Goal: Check status

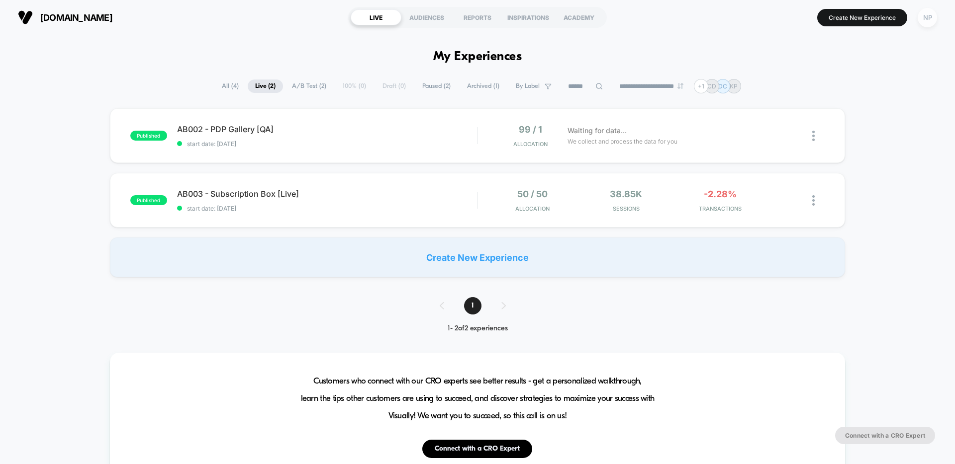
click at [929, 21] on div "NP" at bounding box center [926, 17] width 19 height 19
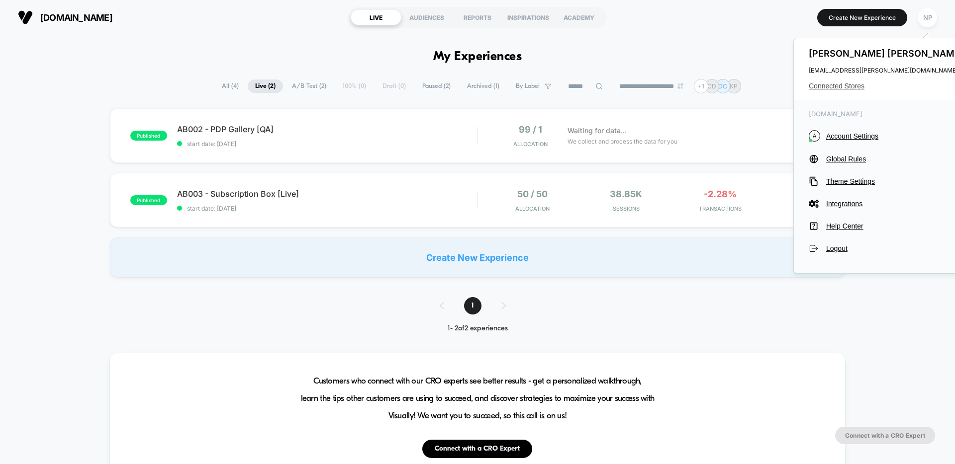
click at [841, 85] on span "Connected Stores" at bounding box center [886, 86] width 157 height 8
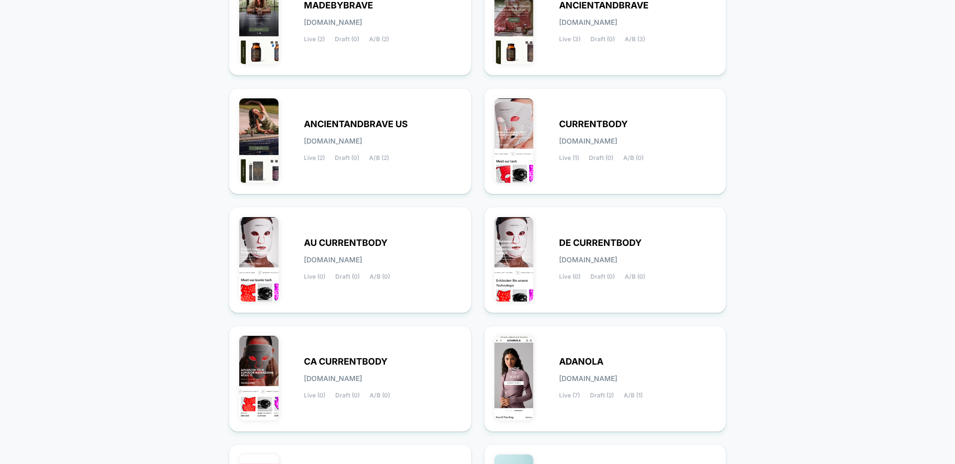
scroll to position [179, 0]
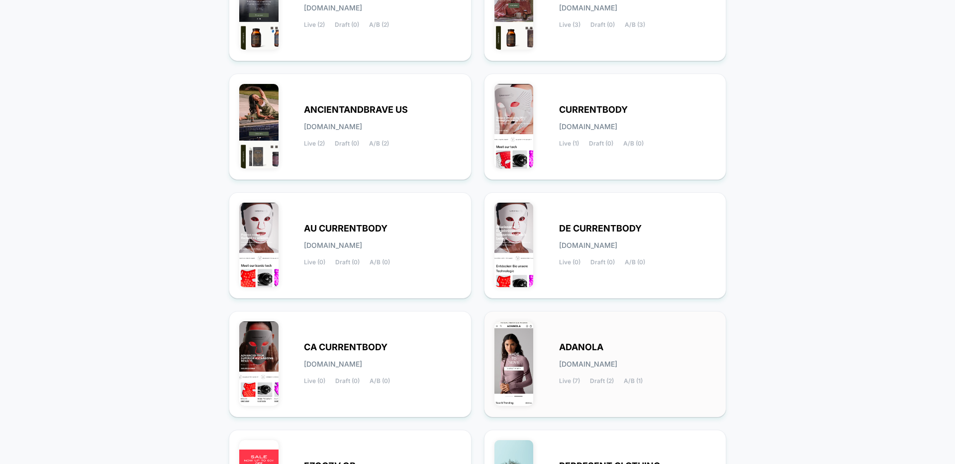
click at [573, 387] on div "ADANOLA [DOMAIN_NAME] Live (7) Draft (2) A/B (1)" at bounding box center [605, 365] width 222 height 86
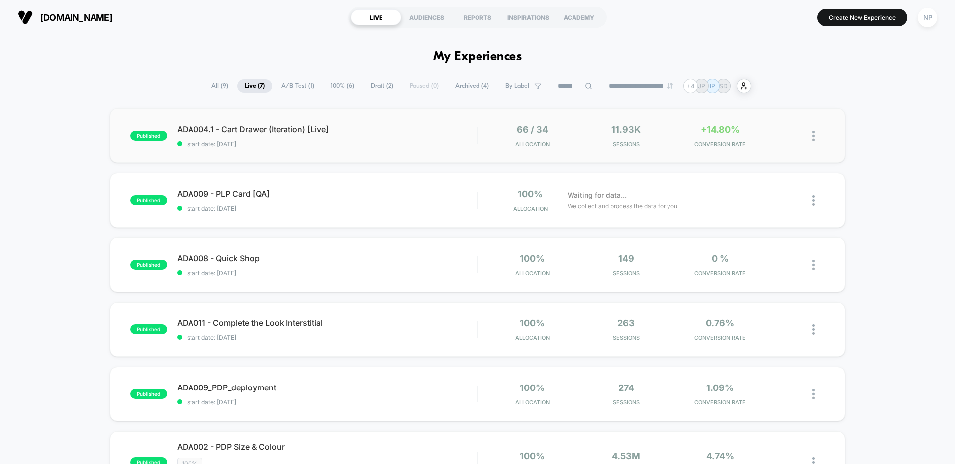
click at [423, 151] on div "published ADA004.1 - Cart Drawer (Iteration) [Live] start date: [DATE] 66 / 34 …" at bounding box center [477, 135] width 735 height 55
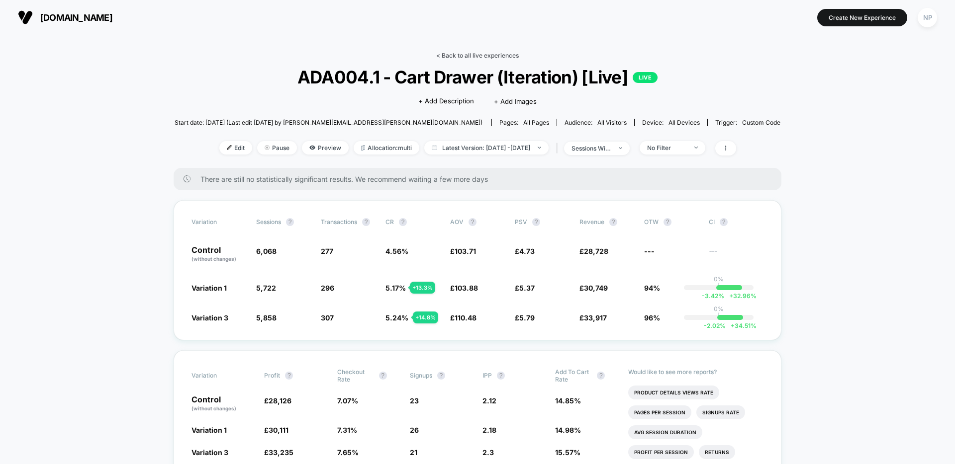
click at [453, 56] on link "< Back to all live experiences" at bounding box center [477, 55] width 83 height 7
